Goal: Check status: Check status

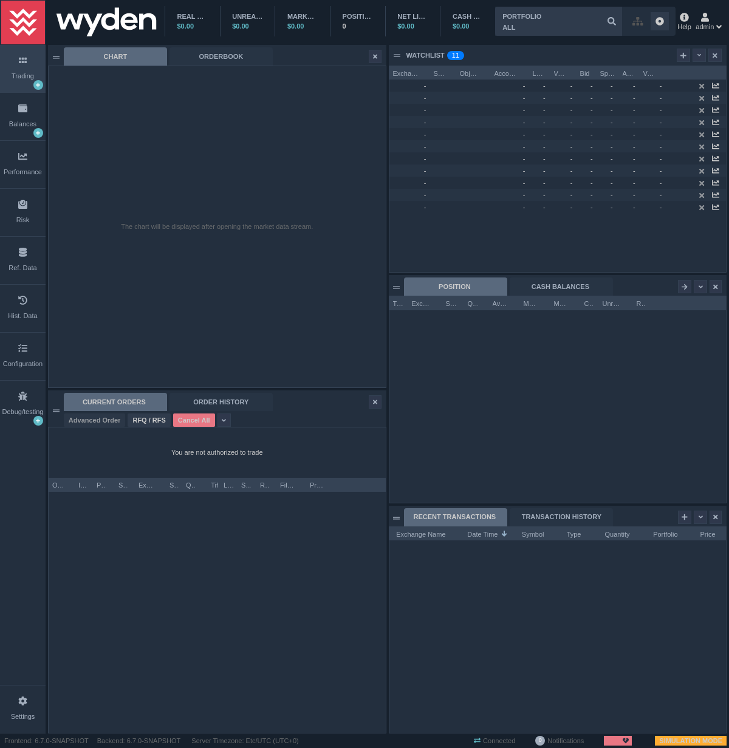
scroll to position [207, 337]
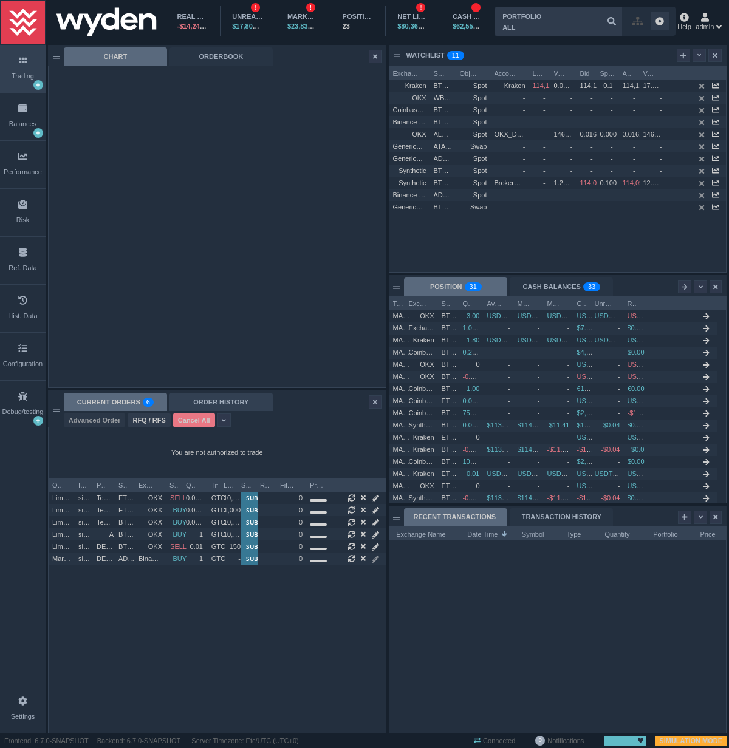
click at [198, 404] on div "ORDER HISTORY" at bounding box center [220, 402] width 103 height 18
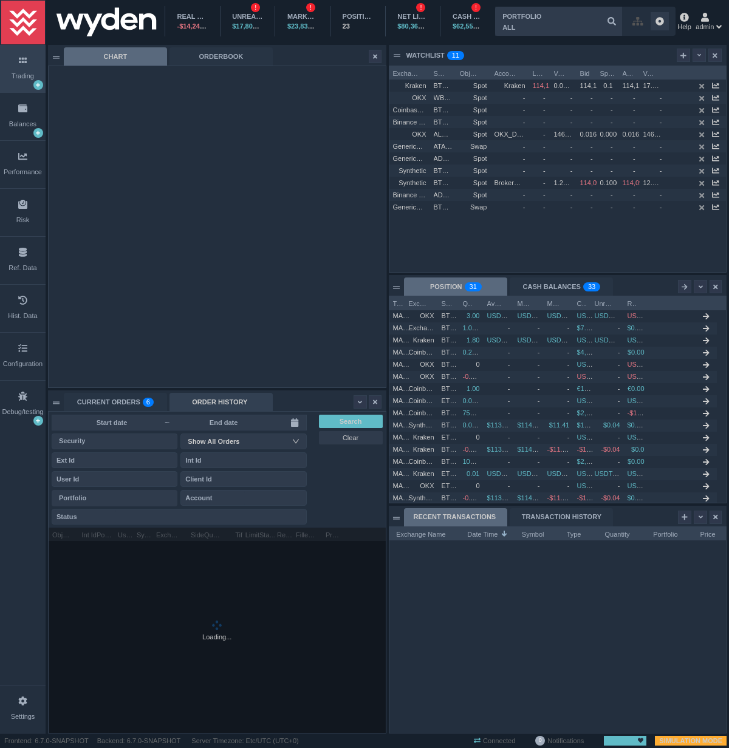
scroll to position [205, 337]
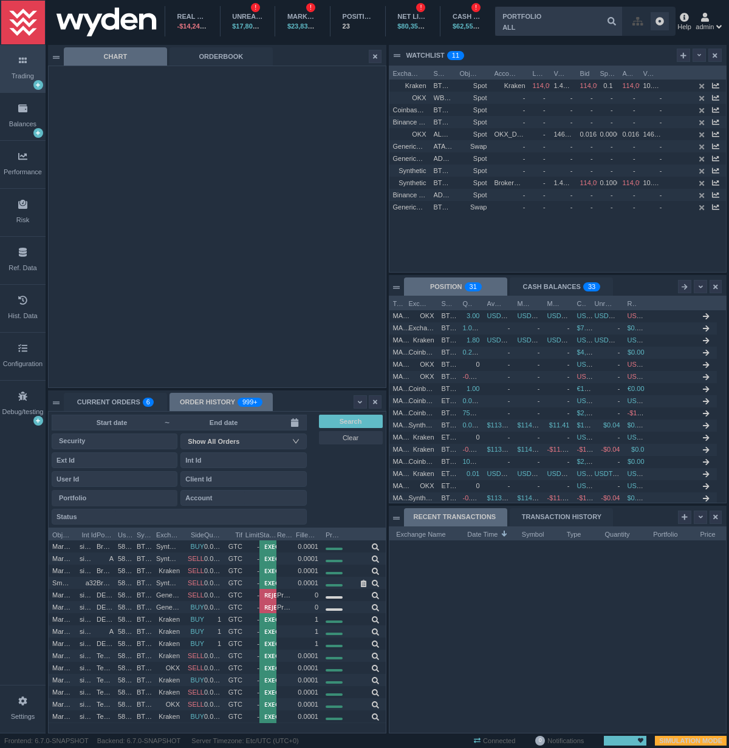
click at [142, 420] on input at bounding box center [112, 423] width 106 height 10
click at [457, 617] on div at bounding box center [557, 637] width 337 height 193
click at [561, 524] on div "TRANSACTION HISTORY" at bounding box center [561, 517] width 103 height 18
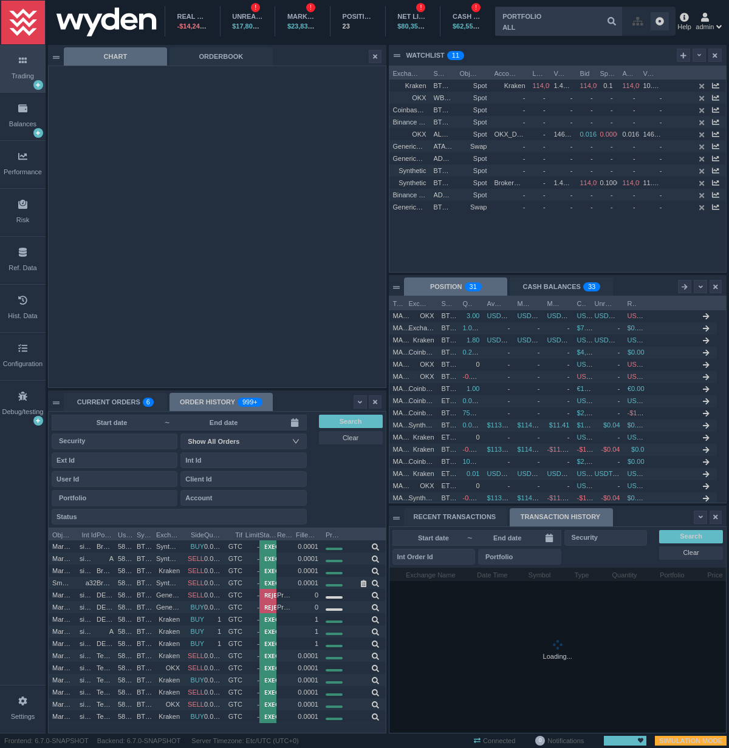
scroll to position [166, 337]
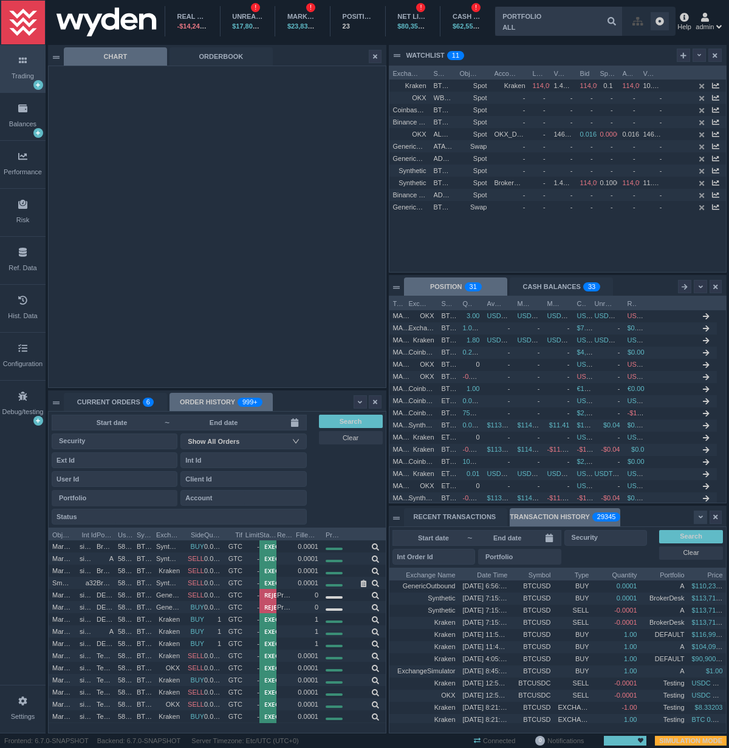
click at [699, 519] on icon at bounding box center [701, 517] width 4 height 7
click at [658, 516] on div "RECENT TRANSACTIONS TRANSACTION HISTORY 0 1 2 3 4 5 6 7 8 9 0 1 2 3 4 5 6 7 8 9…" at bounding box center [555, 517] width 303 height 18
click at [466, 513] on div "RECENT TRANSACTIONS" at bounding box center [455, 517] width 103 height 18
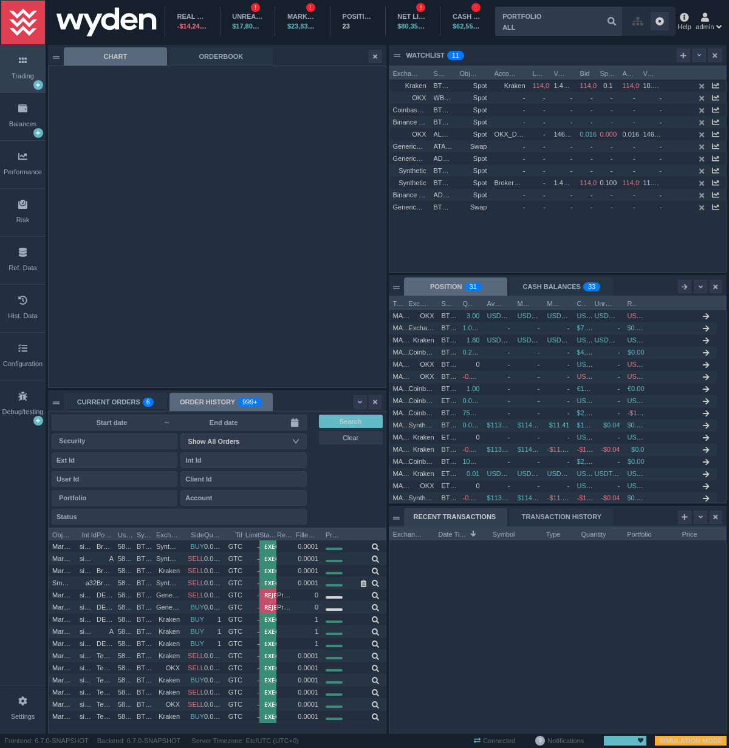
scroll to position [207, 337]
click at [682, 518] on icon at bounding box center [685, 517] width 6 height 7
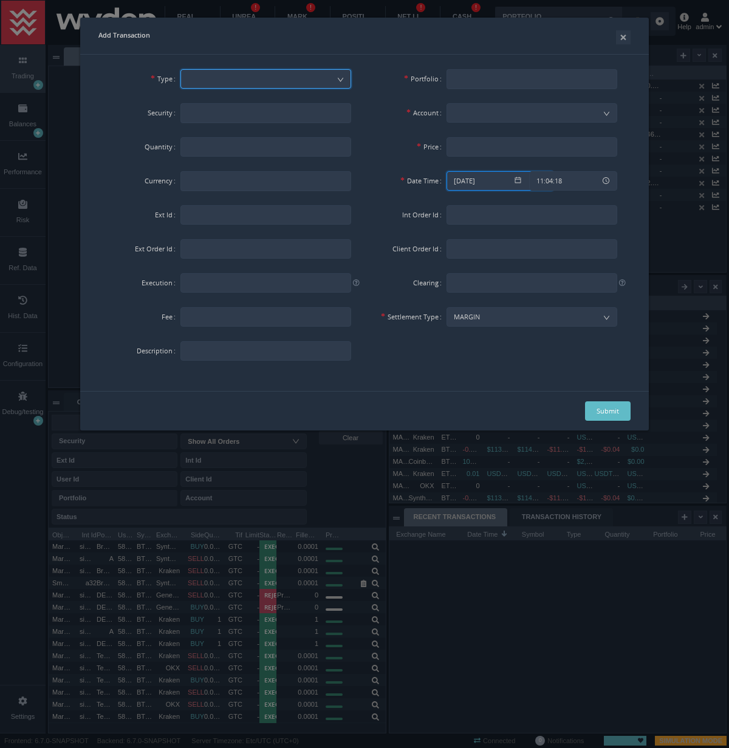
click at [486, 178] on input "[DATE]" at bounding box center [500, 180] width 107 height 19
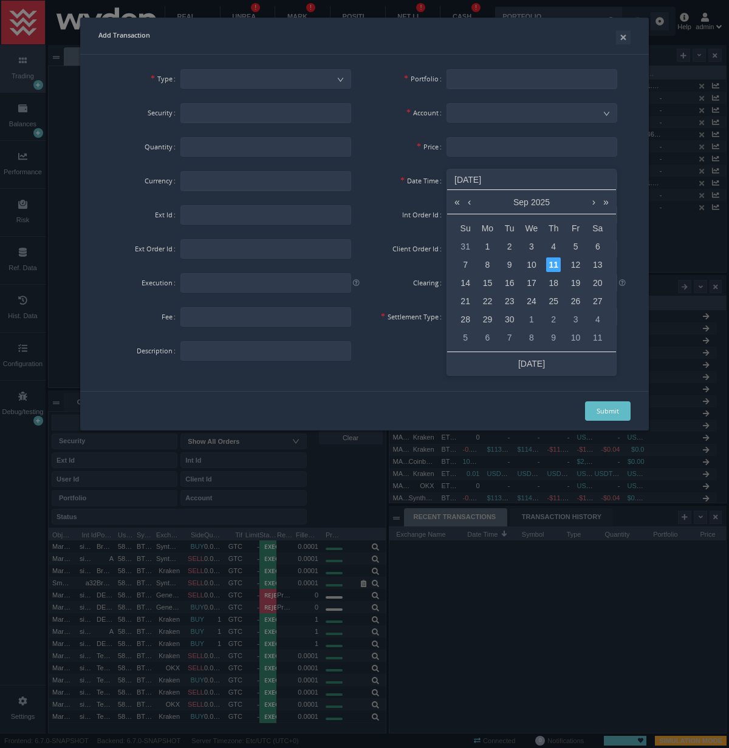
click at [379, 187] on label "Date Time" at bounding box center [406, 181] width 82 height 24
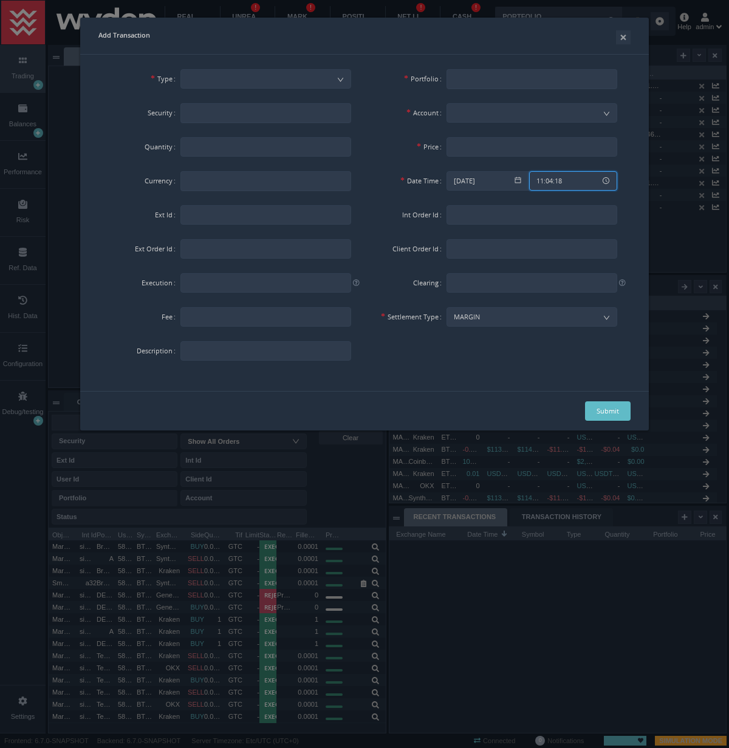
click at [547, 180] on input "11:04:18" at bounding box center [573, 180] width 88 height 19
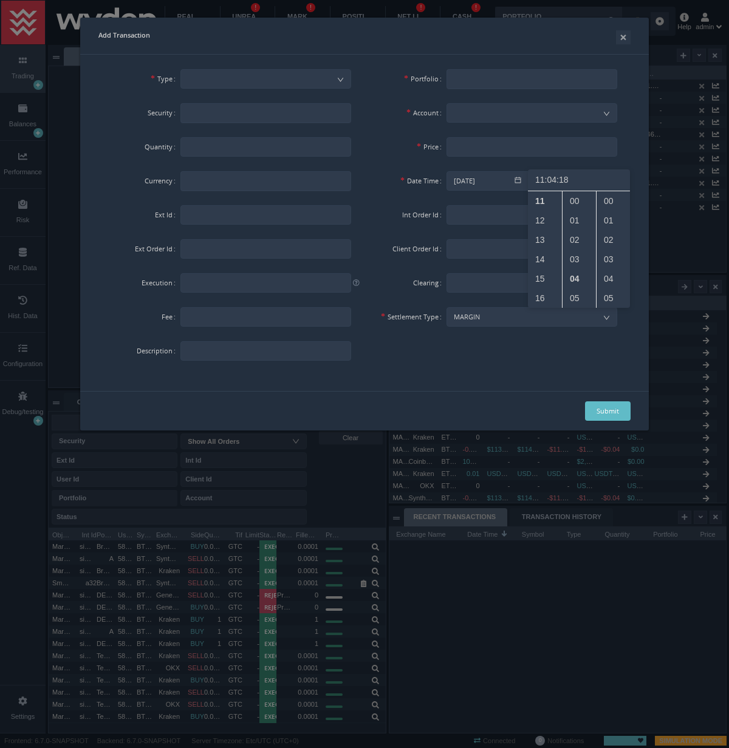
scroll to position [350, 0]
click at [398, 199] on div "Date Time" at bounding box center [406, 186] width 82 height 34
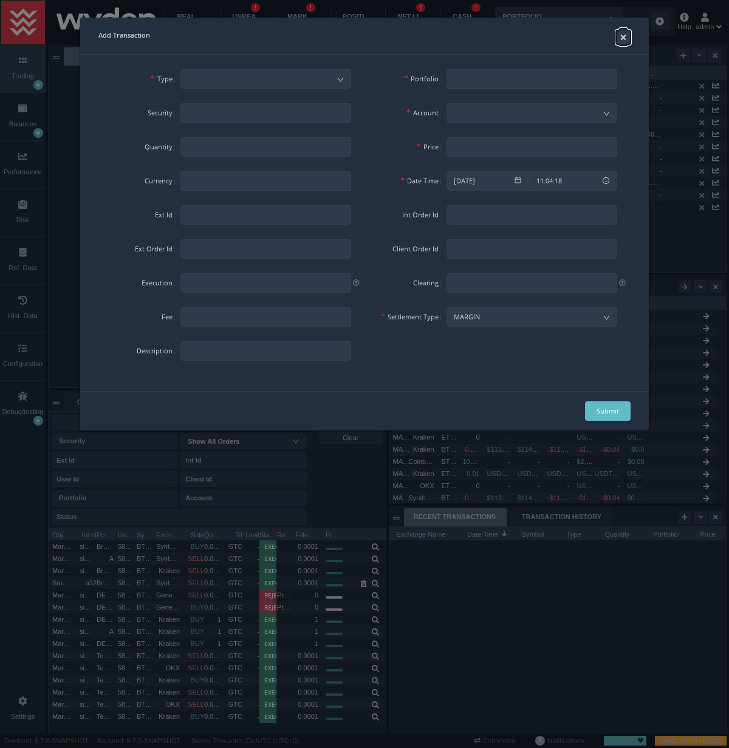
click at [625, 38] on button "×" at bounding box center [623, 37] width 15 height 14
type input "11:04:27"
